Goal: Task Accomplishment & Management: Manage account settings

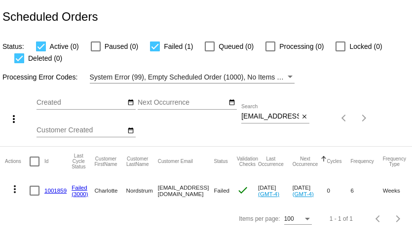
click at [266, 115] on input "[EMAIL_ADDRESS][DOMAIN_NAME]" at bounding box center [270, 116] width 58 height 8
paste input "[EMAIL_ADDRESS]"
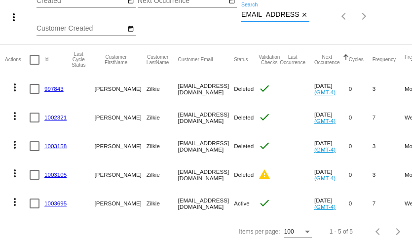
scroll to position [107, 0]
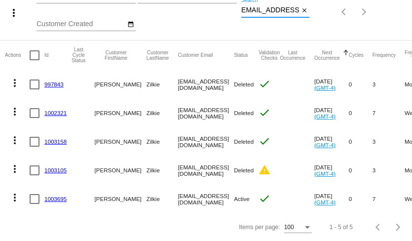
type input "[EMAIL_ADDRESS][DOMAIN_NAME]"
click at [60, 198] on link "1003695" at bounding box center [55, 198] width 22 height 6
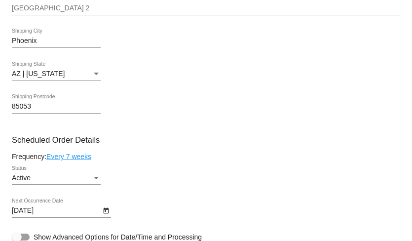
scroll to position [372, 0]
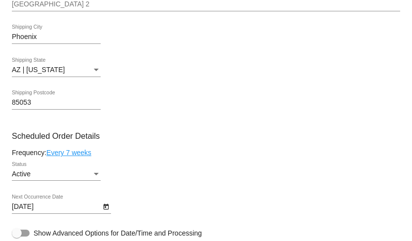
click at [103, 210] on icon "Open calendar" at bounding box center [105, 207] width 5 height 6
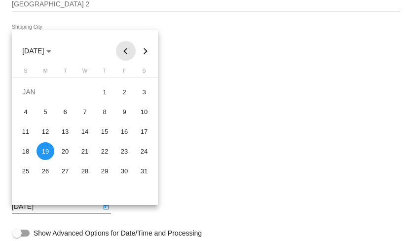
click at [125, 53] on button "Previous month" at bounding box center [126, 51] width 20 height 20
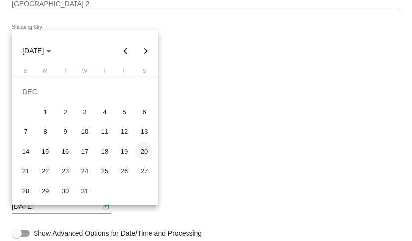
click at [147, 151] on div "20" at bounding box center [144, 151] width 18 height 18
type input "12/20/2025"
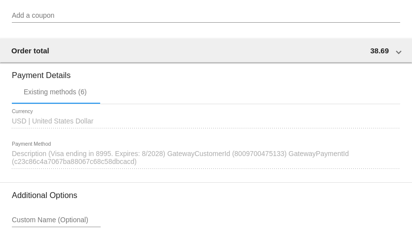
scroll to position [903, 0]
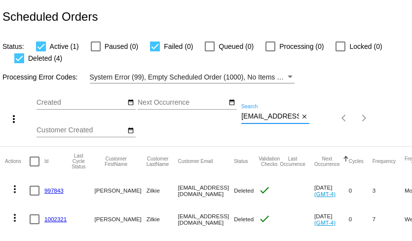
click at [266, 116] on input "[EMAIL_ADDRESS][DOMAIN_NAME]" at bounding box center [270, 116] width 58 height 8
paste input "skstein12"
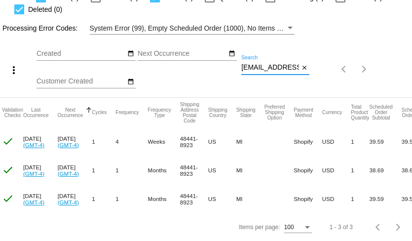
click at [276, 65] on input "[EMAIL_ADDRESS][DOMAIN_NAME]" at bounding box center [270, 68] width 58 height 8
paste input "[EMAIL_ADDRESS]"
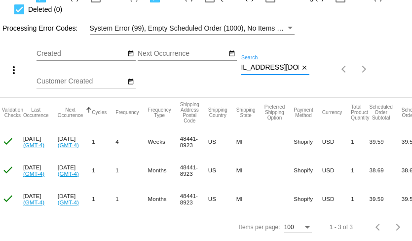
type input "[EMAIL_ADDRESS][DOMAIN_NAME]"
